Goal: Transaction & Acquisition: Purchase product/service

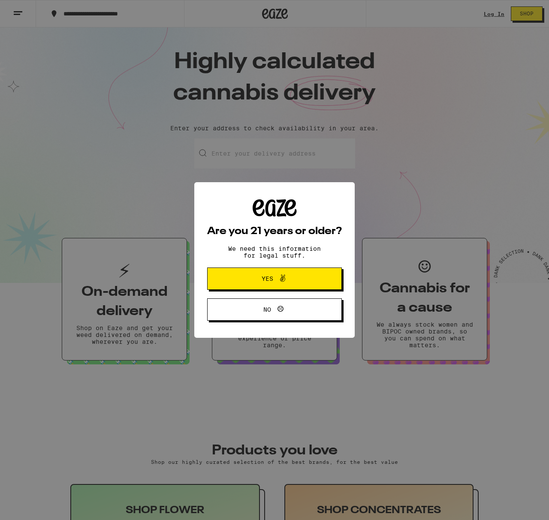
click at [263, 274] on span "Yes" at bounding box center [274, 278] width 65 height 11
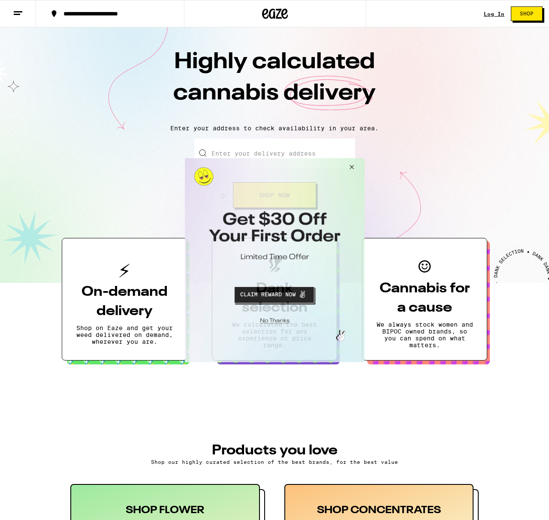
click at [274, 319] on button "Close Modal" at bounding box center [273, 318] width 174 height 13
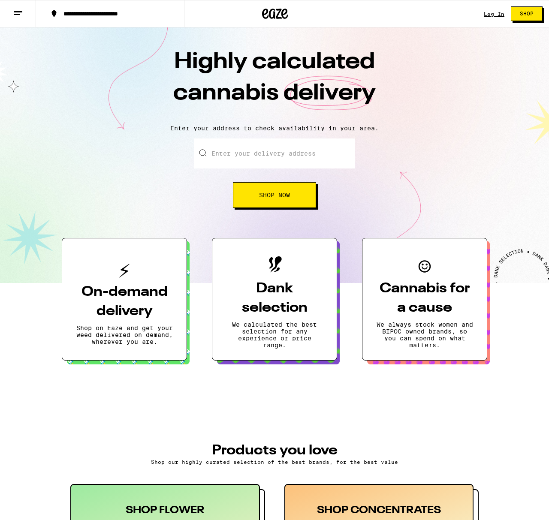
click at [493, 16] on link "Log In" at bounding box center [493, 14] width 21 height 6
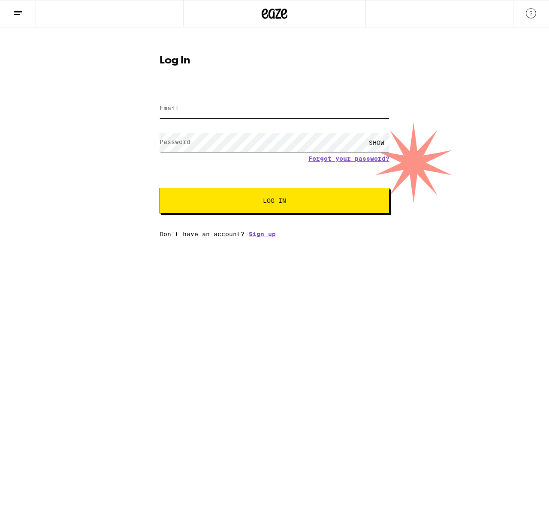
click at [192, 108] on input "Email" at bounding box center [274, 108] width 230 height 19
click at [0, 237] on com-1password-button at bounding box center [0, 237] width 0 height 0
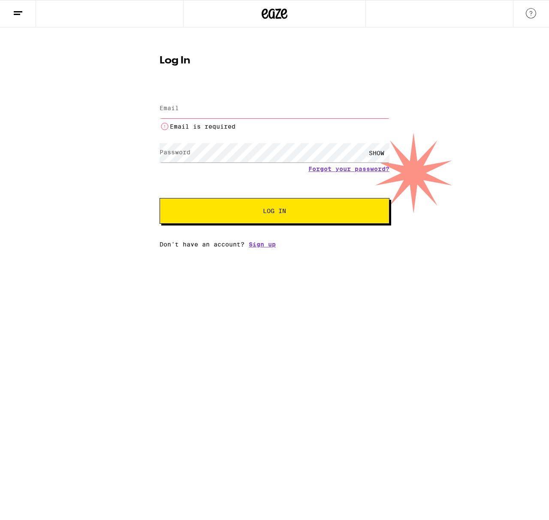
type input "[PERSON_NAME][EMAIL_ADDRESS][DOMAIN_NAME]"
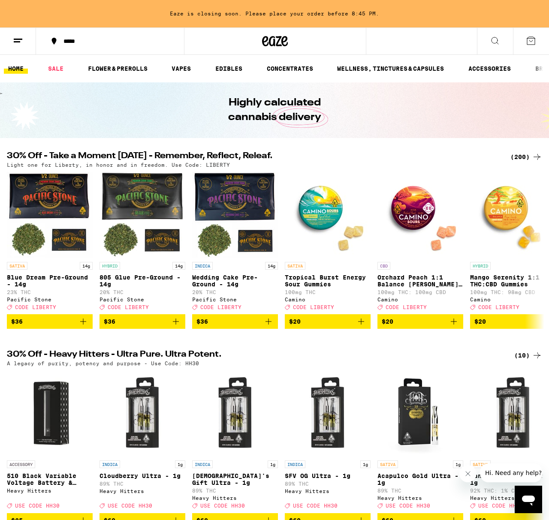
click at [77, 40] on div "*****" at bounding box center [115, 41] width 112 height 6
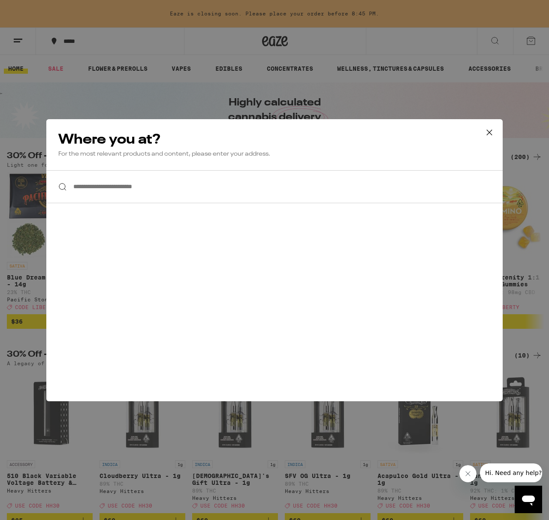
click at [147, 188] on input "**********" at bounding box center [274, 186] width 456 height 33
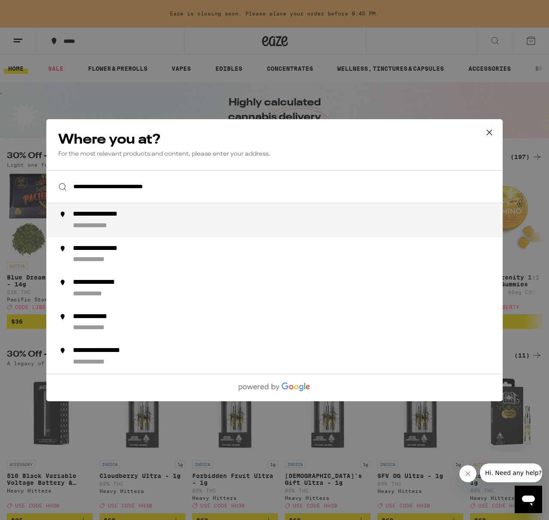
type input "**********"
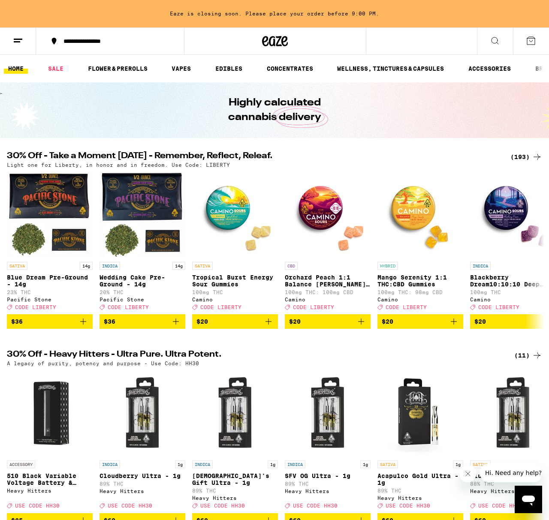
click at [495, 39] on icon at bounding box center [494, 41] width 10 height 10
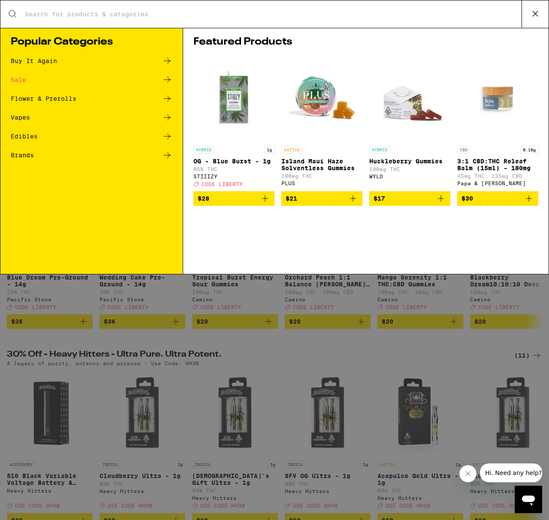
click at [119, 14] on input "Search for Products" at bounding box center [272, 14] width 497 height 8
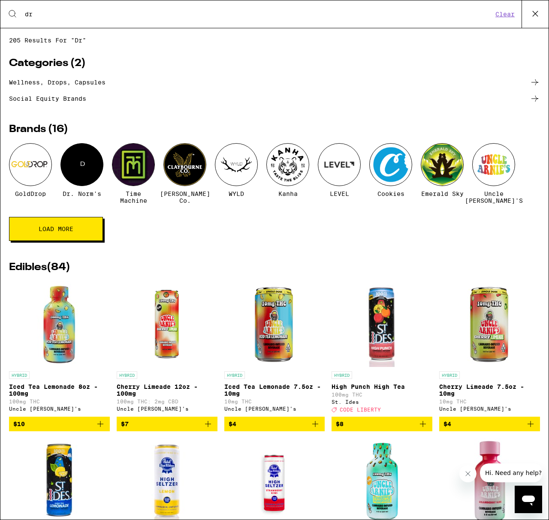
type input "d"
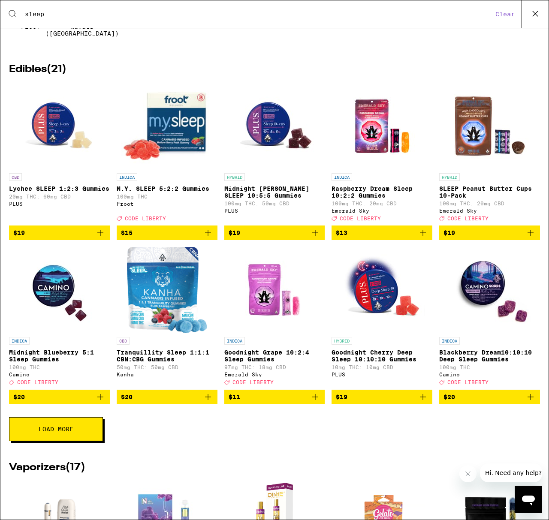
scroll to position [102, 0]
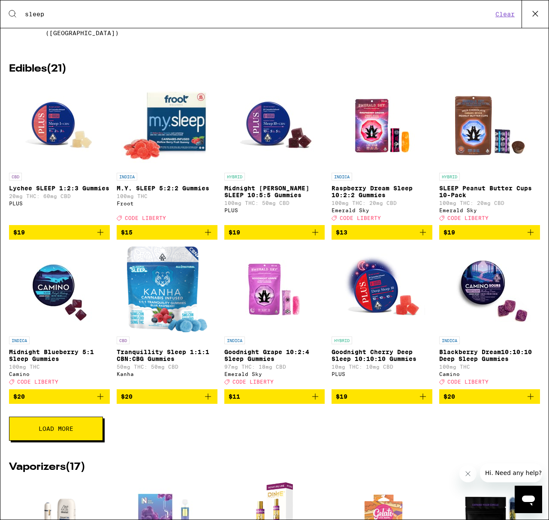
type input "sleep"
click at [368, 298] on img "Open page for Goodnight Cherry Deep Sleep 10:10:10 Gummies from PLUS" at bounding box center [382, 289] width 86 height 86
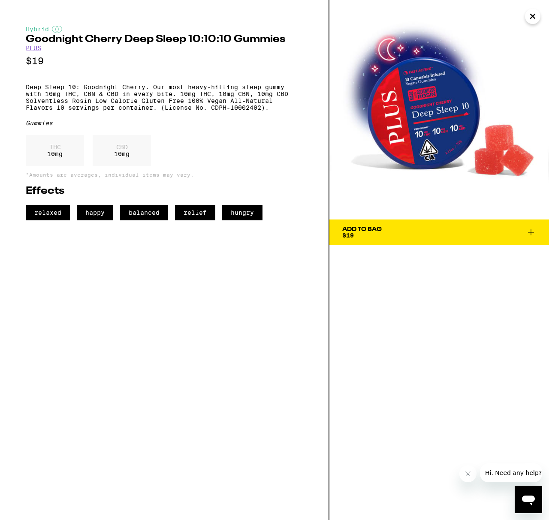
click at [530, 231] on icon at bounding box center [530, 232] width 10 height 10
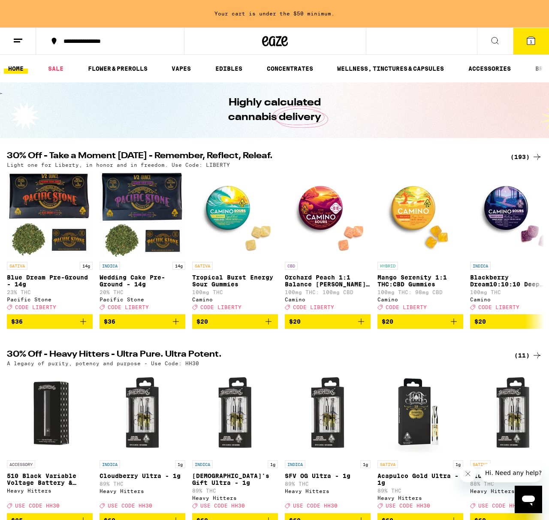
click at [530, 43] on span "1" at bounding box center [530, 41] width 3 height 5
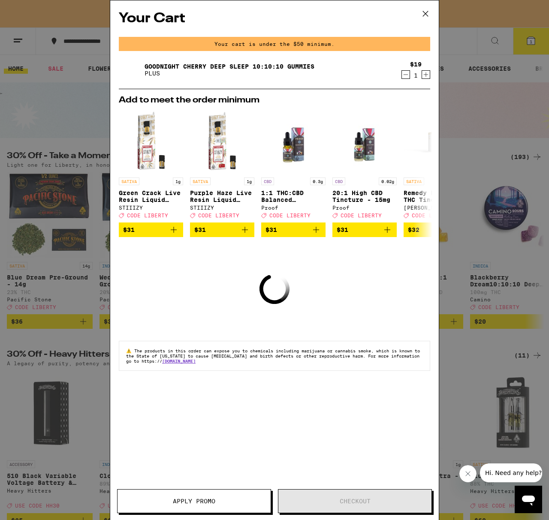
click at [425, 76] on icon "Increment" at bounding box center [426, 74] width 8 height 10
click at [425, 75] on icon "Increment" at bounding box center [425, 74] width 5 height 5
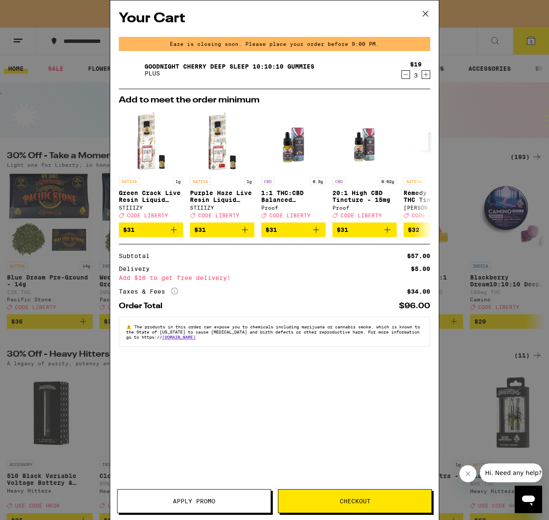
click at [425, 75] on icon "Increment" at bounding box center [426, 74] width 8 height 10
click at [349, 500] on span "Checkout" at bounding box center [354, 501] width 31 height 6
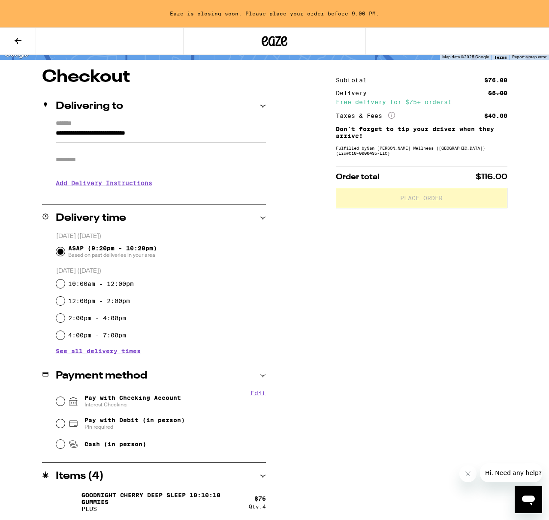
scroll to position [64, 0]
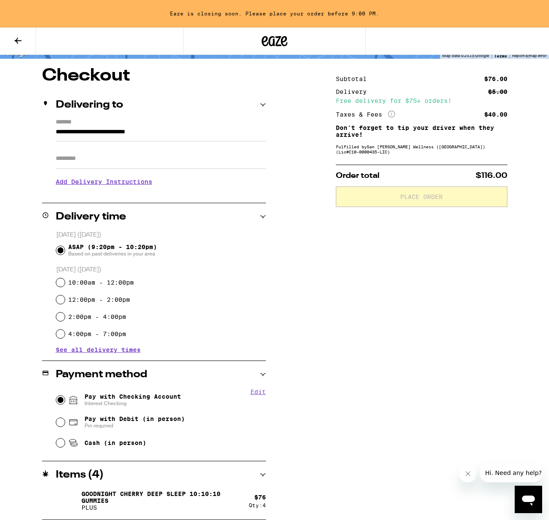
click at [60, 400] on input "Pay with Checking Account Interest Checking" at bounding box center [60, 400] width 9 height 9
radio input "true"
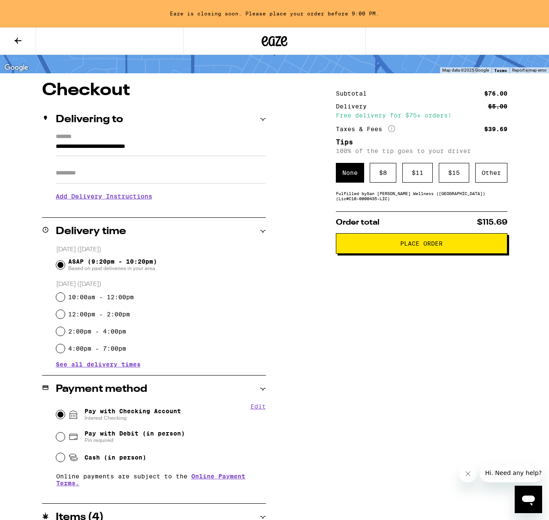
scroll to position [0, 0]
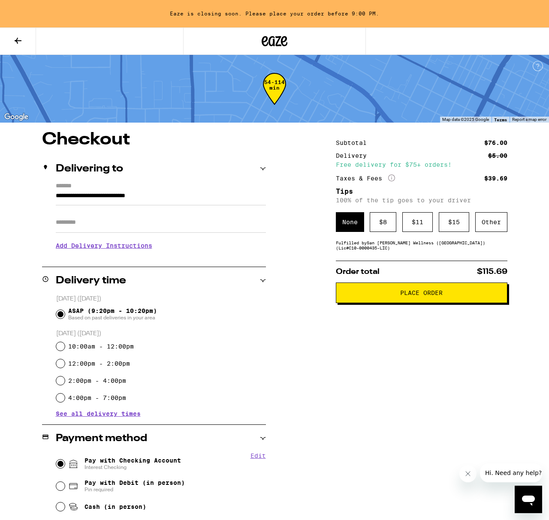
click at [412, 296] on span "Place Order" at bounding box center [421, 293] width 42 height 6
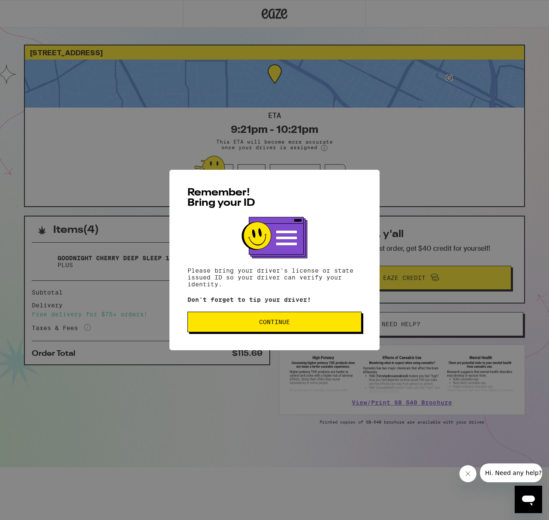
click at [245, 320] on button "Continue" at bounding box center [274, 322] width 174 height 21
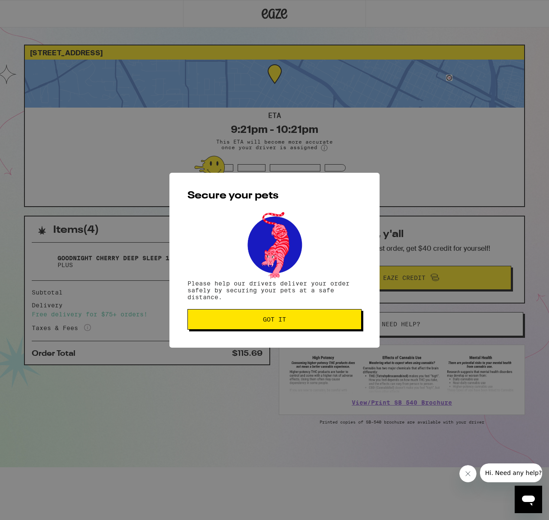
click at [245, 320] on span "Got it" at bounding box center [274, 319] width 159 height 6
